Goal: Book appointment/travel/reservation

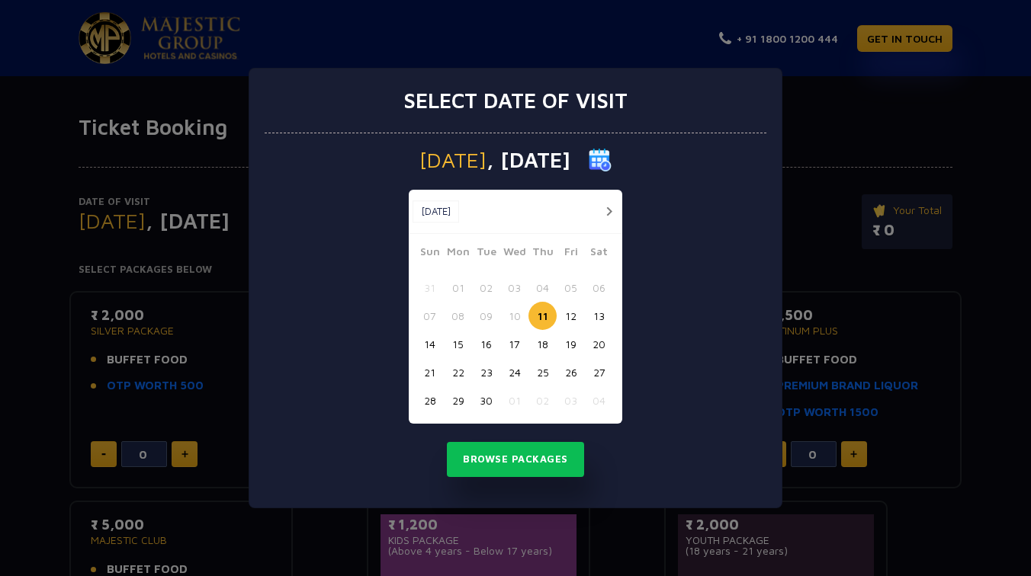
click at [432, 344] on button "14" at bounding box center [429, 344] width 28 height 28
click at [544, 467] on button "Browse Packages" at bounding box center [515, 459] width 137 height 35
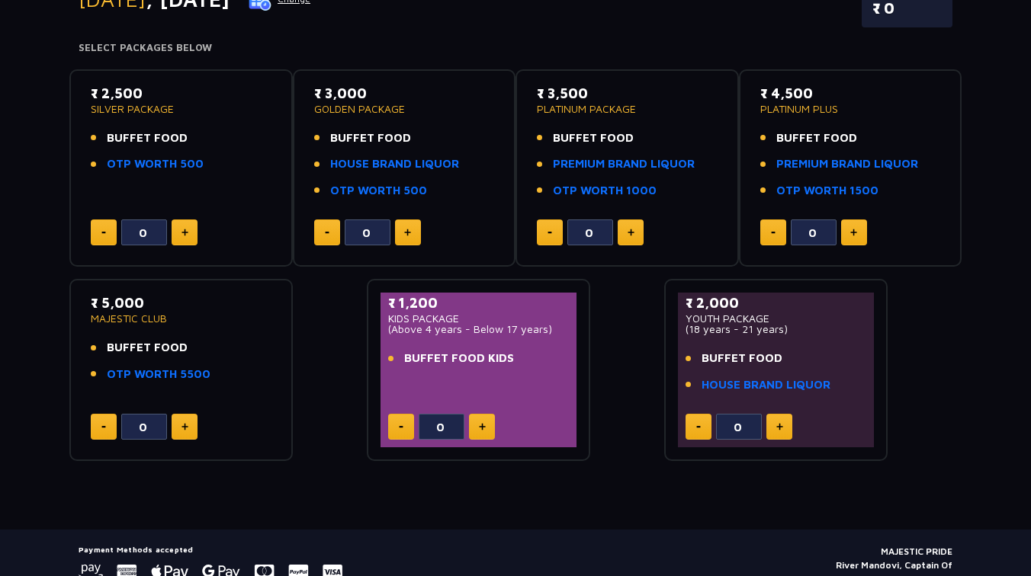
scroll to position [290, 0]
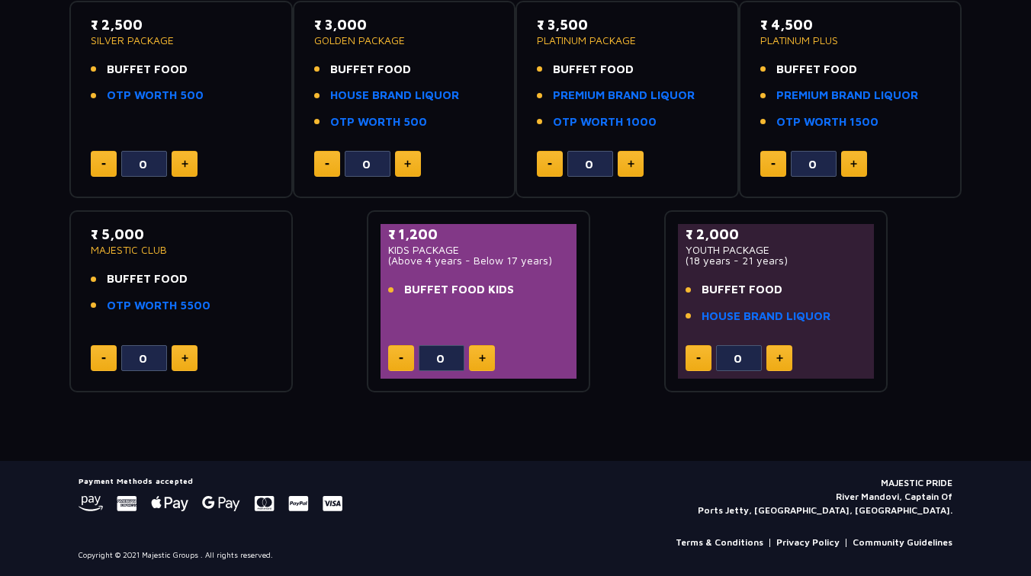
click at [489, 364] on button at bounding box center [482, 358] width 26 height 26
type input "1"
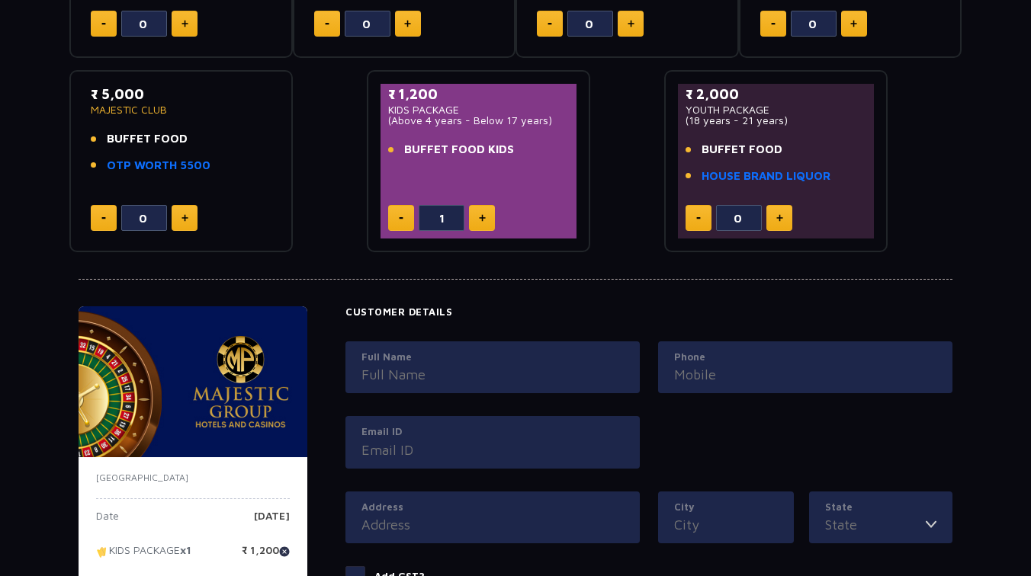
scroll to position [428, 0]
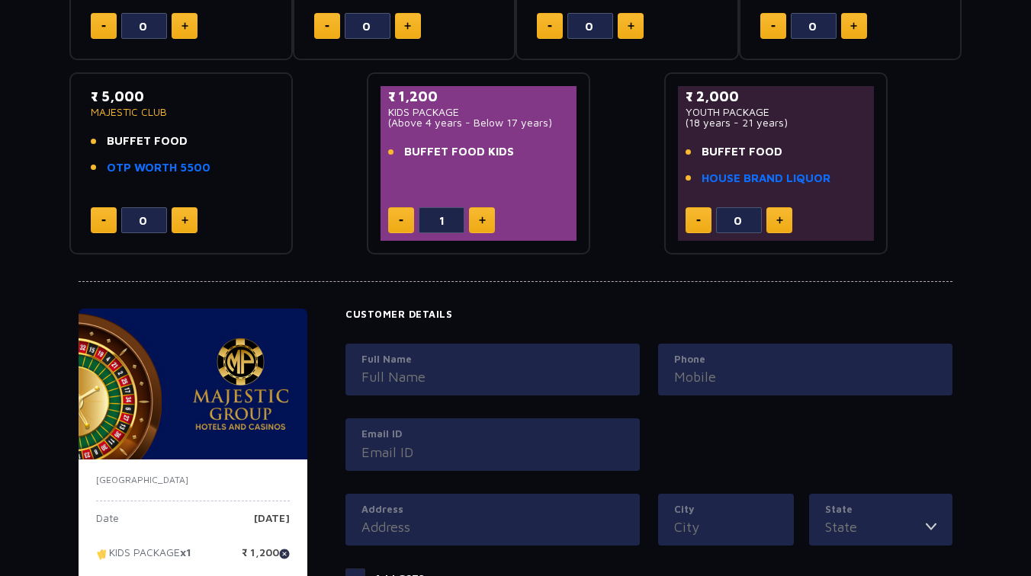
click at [782, 223] on img at bounding box center [779, 221] width 7 height 8
click at [701, 224] on button at bounding box center [698, 220] width 26 height 26
type input "0"
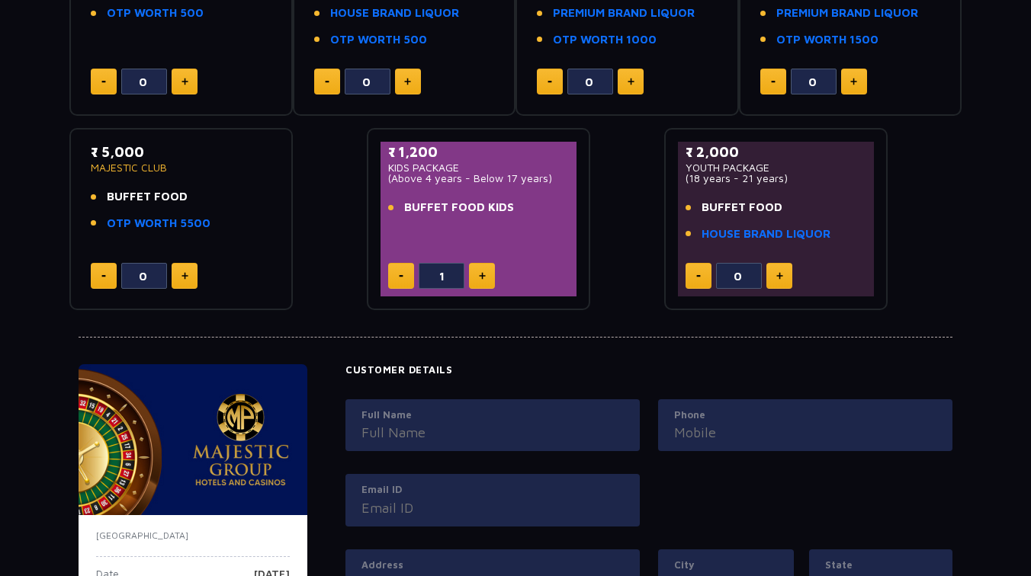
scroll to position [0, 0]
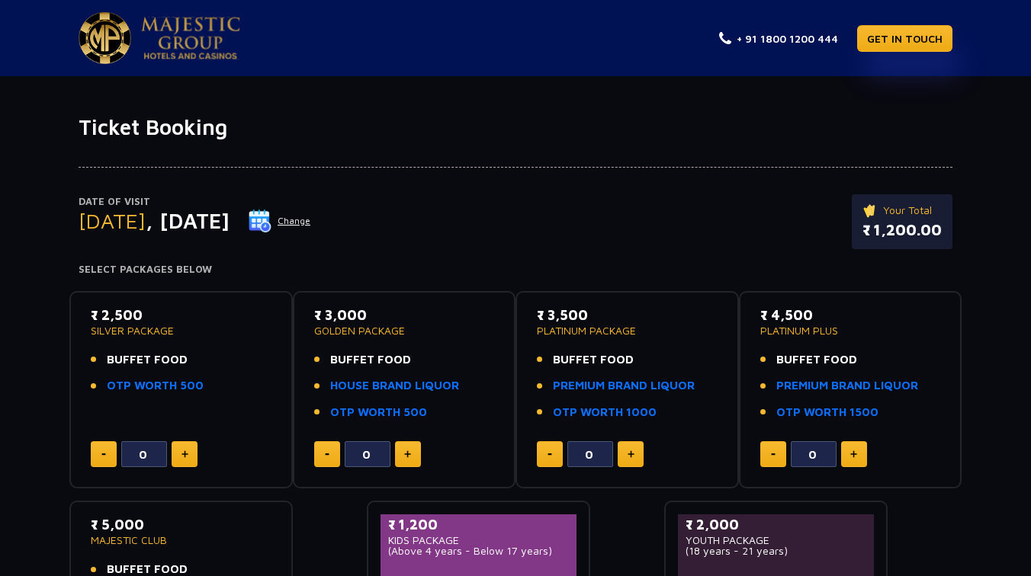
click at [177, 454] on button at bounding box center [185, 454] width 26 height 26
type input "3"
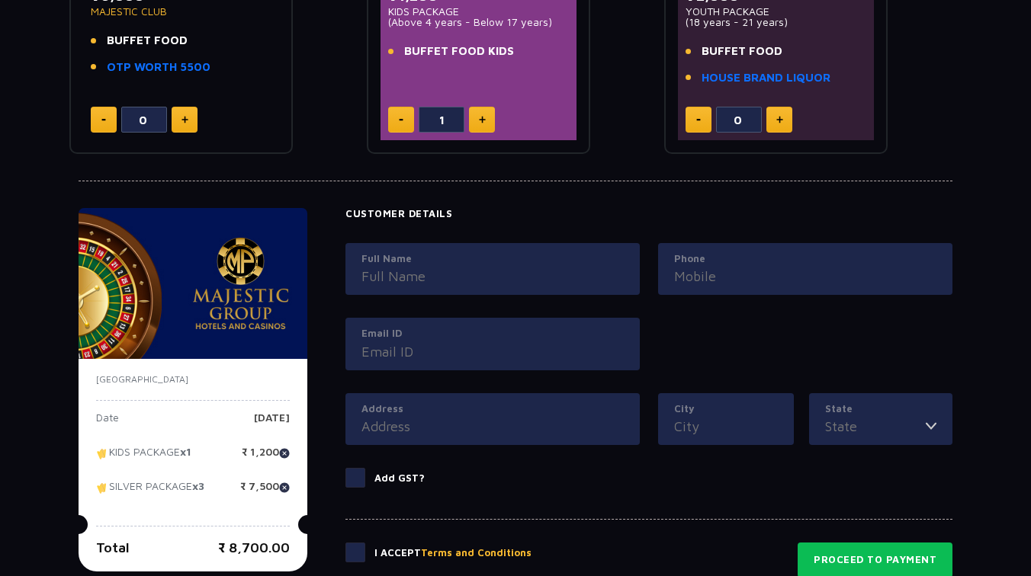
scroll to position [714, 0]
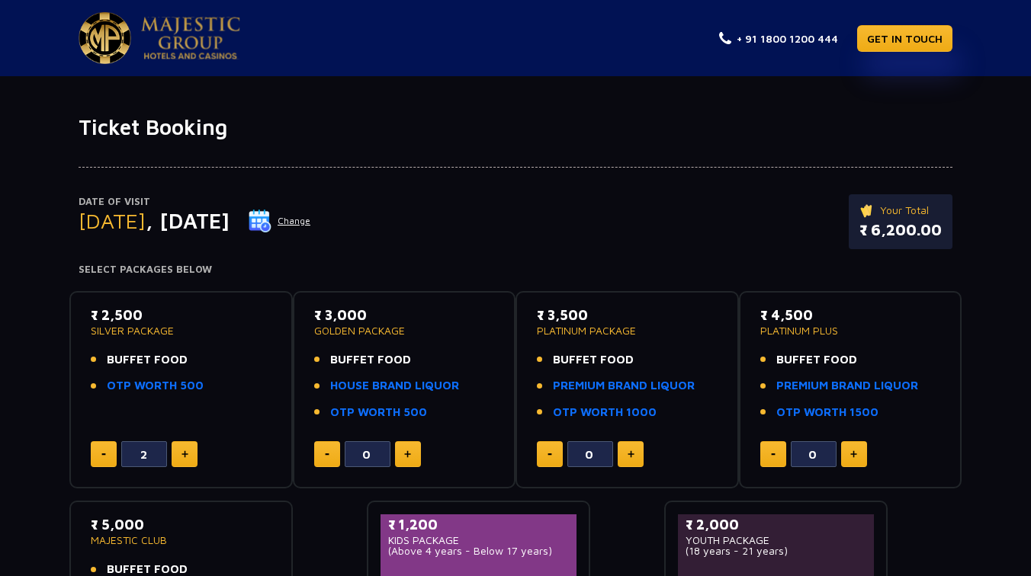
click at [188, 451] on button at bounding box center [185, 454] width 26 height 26
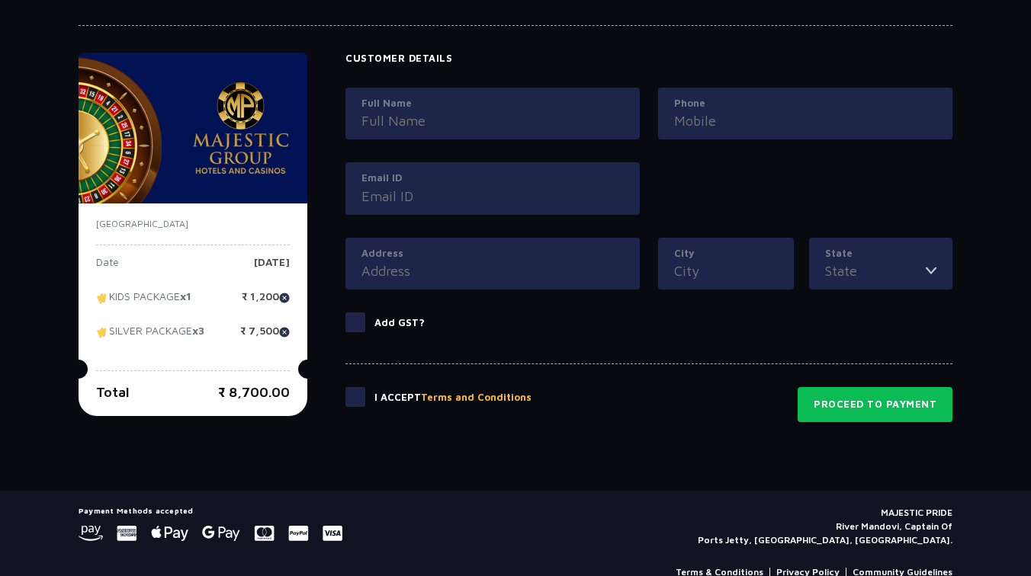
scroll to position [714, 0]
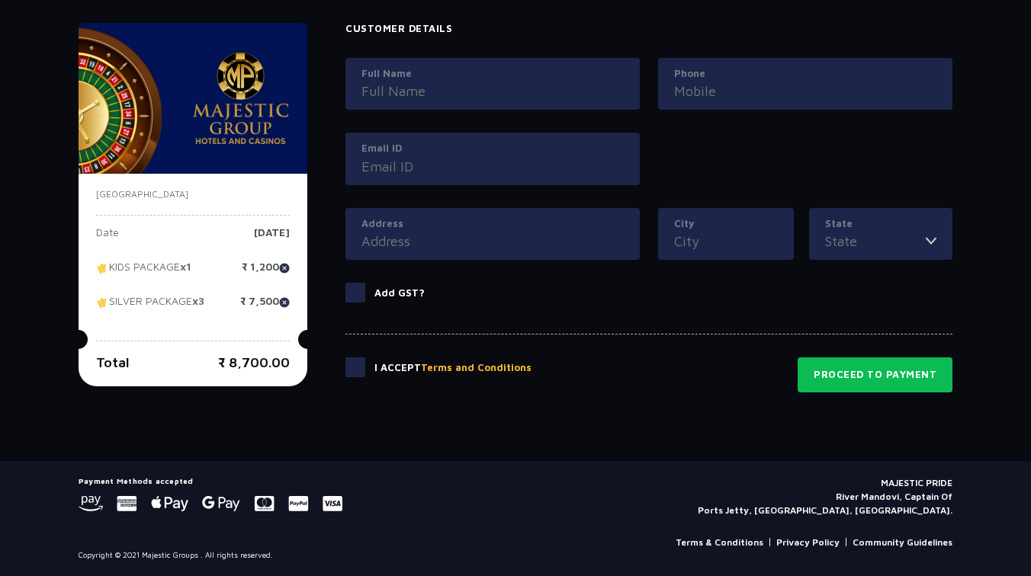
click at [365, 297] on span at bounding box center [355, 293] width 20 height 20
click at [0, 0] on input "Add GST?" at bounding box center [0, 0] width 0 height 0
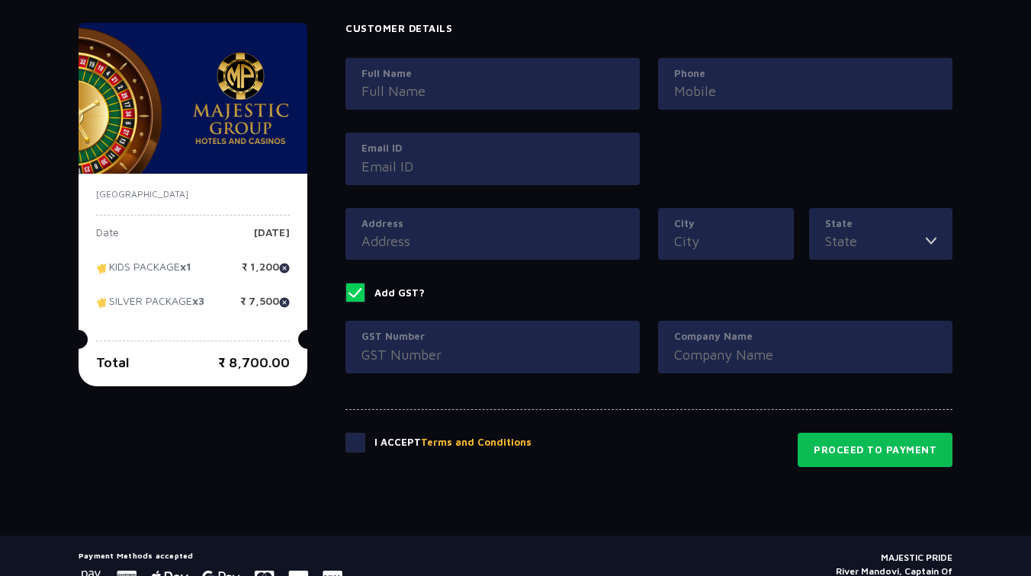
click at [365, 297] on span at bounding box center [355, 293] width 20 height 20
click at [0, 0] on input "Add GST?" at bounding box center [0, 0] width 0 height 0
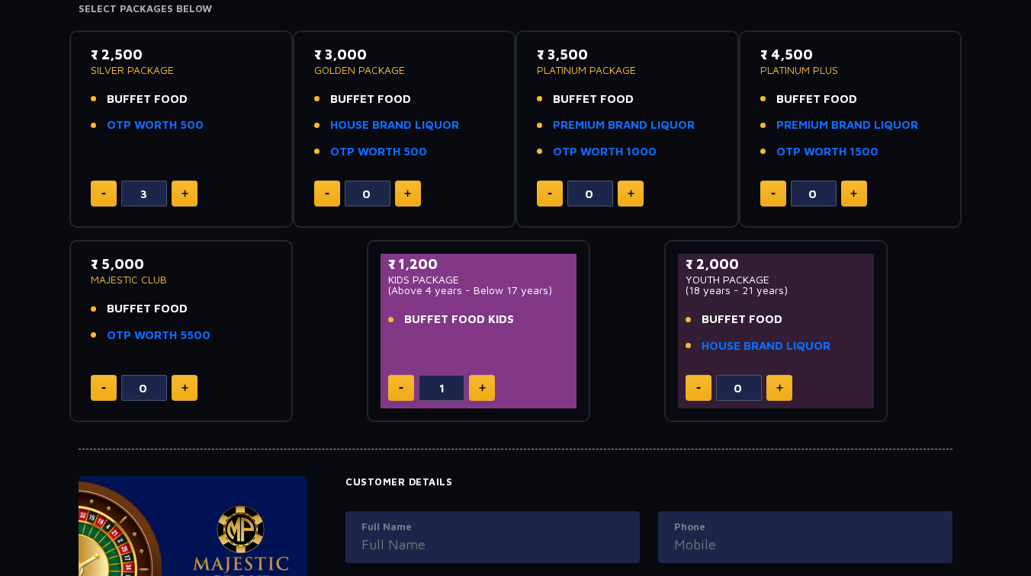
scroll to position [0, 0]
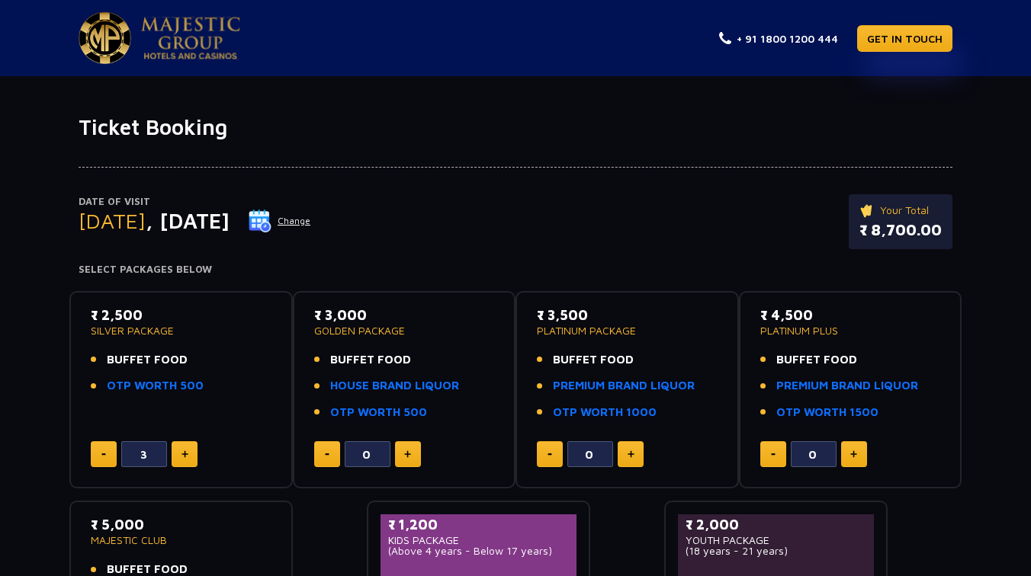
click at [136, 335] on p "SILVER PACKAGE" at bounding box center [181, 331] width 181 height 11
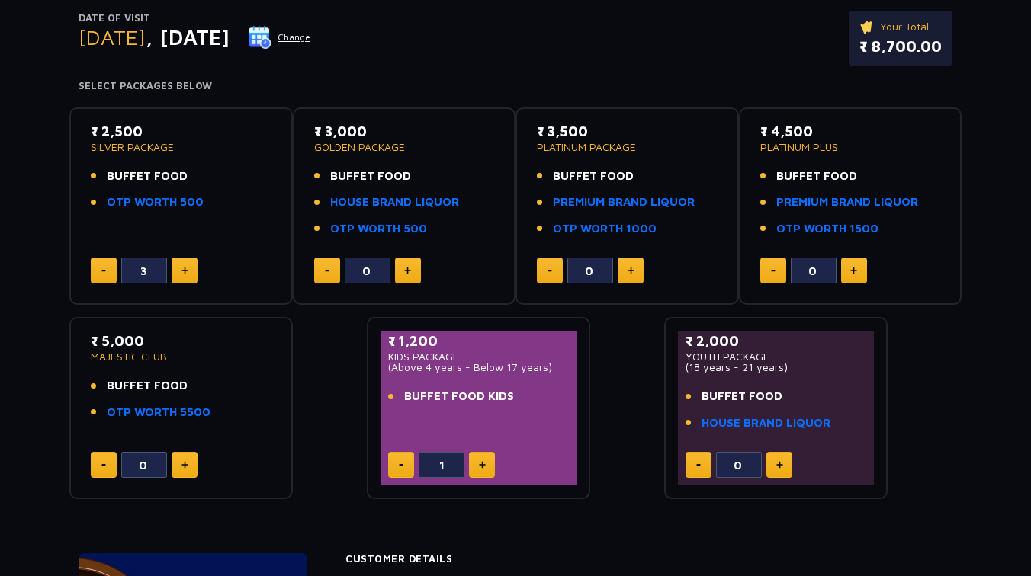
scroll to position [185, 0]
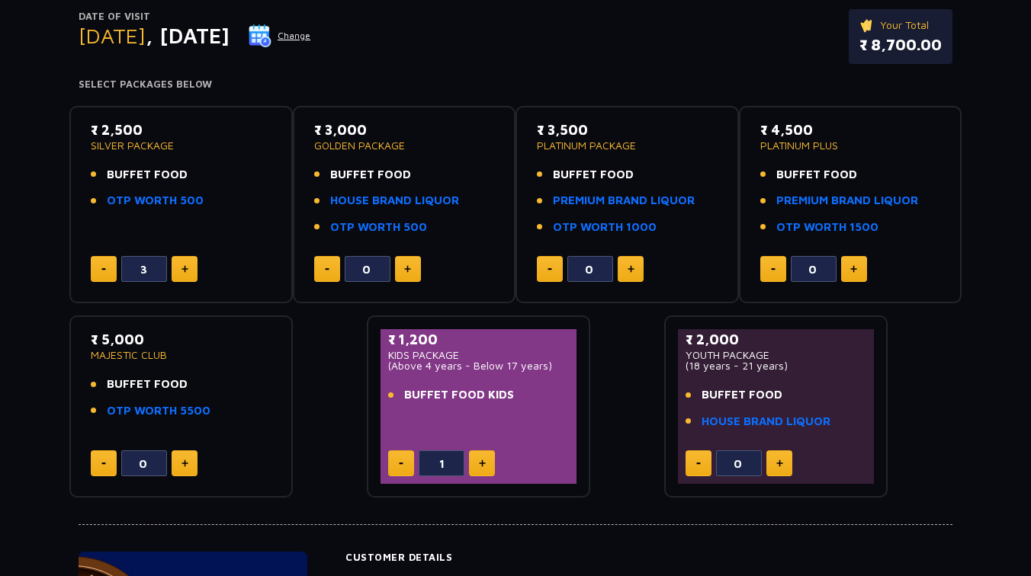
click at [96, 271] on button at bounding box center [104, 269] width 26 height 26
type input "2"
click at [630, 273] on button at bounding box center [631, 269] width 26 height 26
type input "1"
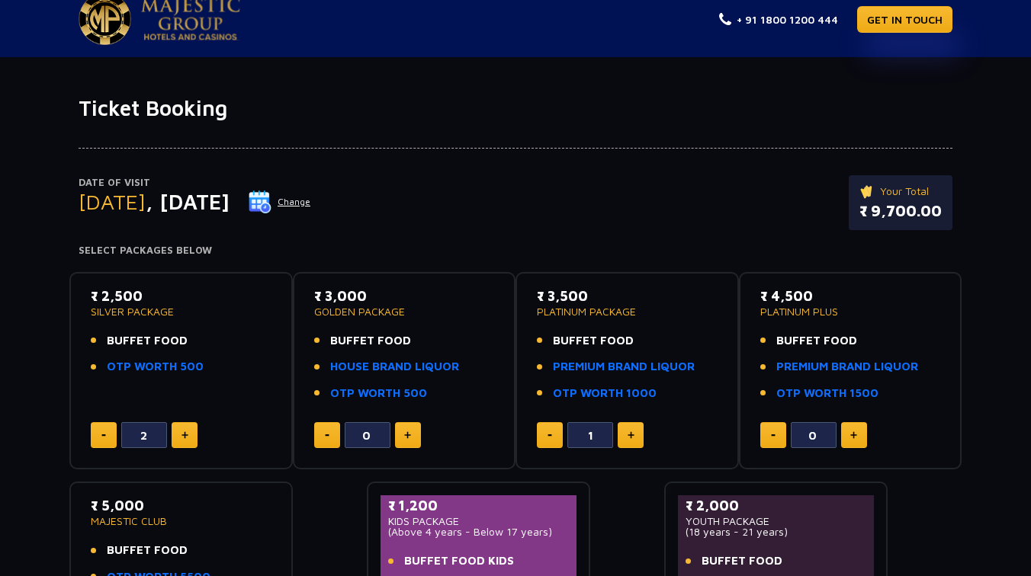
scroll to position [0, 0]
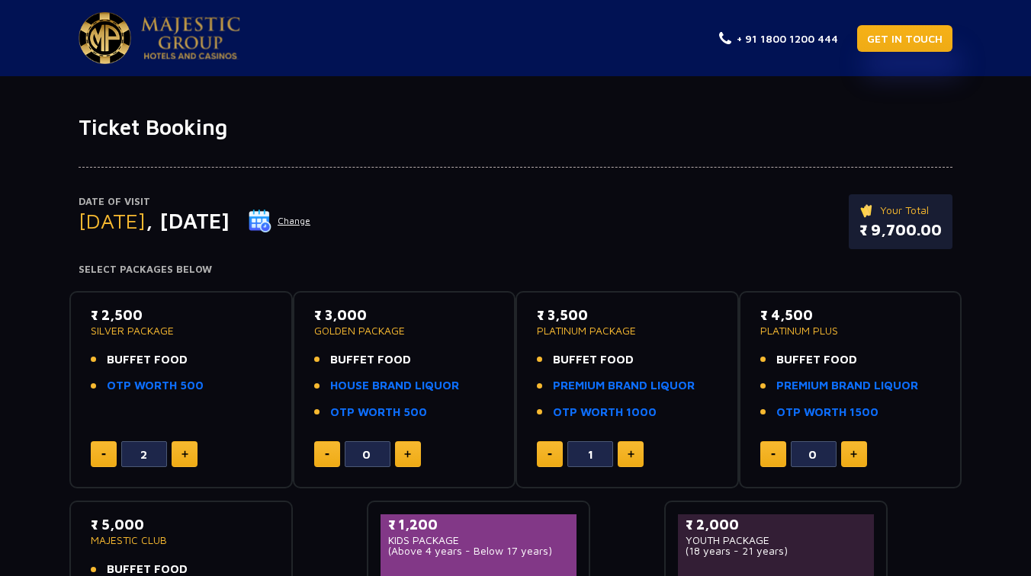
click at [896, 46] on link "GET IN TOUCH" at bounding box center [904, 38] width 95 height 27
